Goal: Download file/media

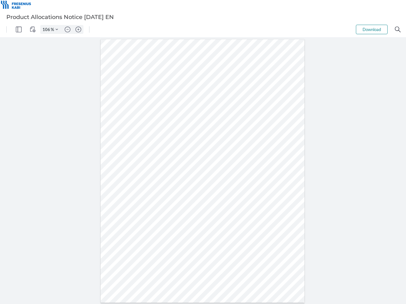
click at [19, 29] on img "Panel" at bounding box center [19, 30] width 6 height 6
click at [33, 29] on img "View Controls" at bounding box center [33, 30] width 6 height 6
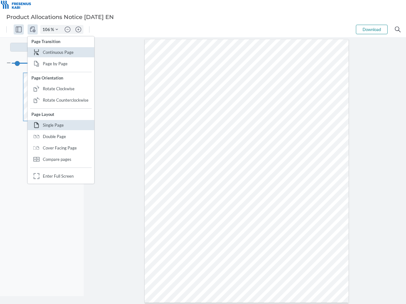
click at [47, 29] on input "106" at bounding box center [46, 30] width 10 height 6
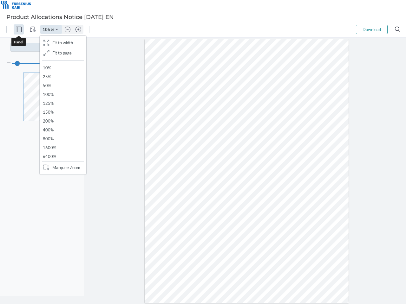
click at [57, 29] on img "Zoom Controls" at bounding box center [56, 29] width 3 height 3
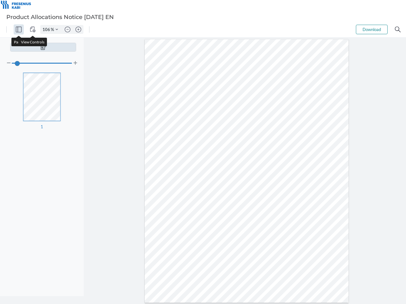
click at [68, 29] on img "Zoom out" at bounding box center [68, 30] width 6 height 6
click at [78, 29] on img "Zoom in" at bounding box center [78, 30] width 6 height 6
type input "106"
click at [371, 29] on button "Download" at bounding box center [372, 30] width 32 height 10
click at [397, 29] on img "Search" at bounding box center [398, 30] width 6 height 6
